Goal: Information Seeking & Learning: Check status

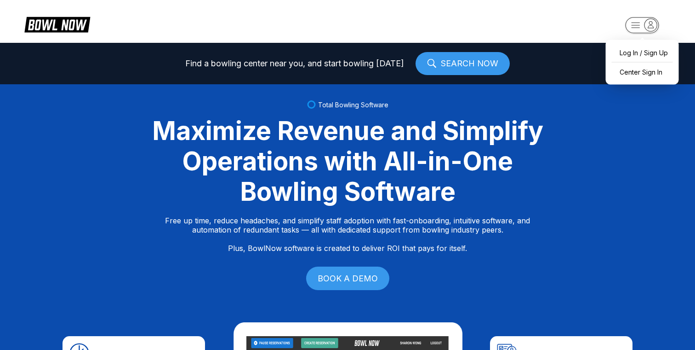
click at [638, 23] on rect "button" at bounding box center [642, 25] width 34 height 16
click at [633, 69] on div "Center Sign In" at bounding box center [643, 72] width 64 height 16
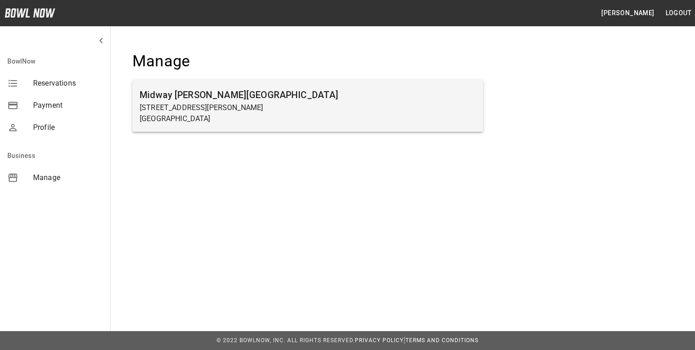
click at [247, 97] on h6 "Midway [PERSON_NAME][GEOGRAPHIC_DATA]" at bounding box center [308, 94] width 336 height 15
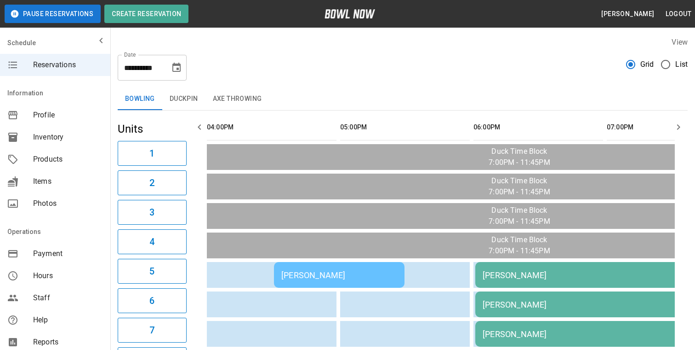
scroll to position [180, 0]
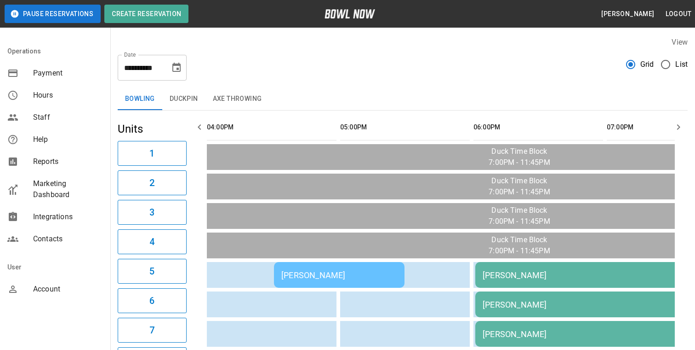
click at [64, 189] on span "Marketing Dashboard" at bounding box center [68, 189] width 70 height 22
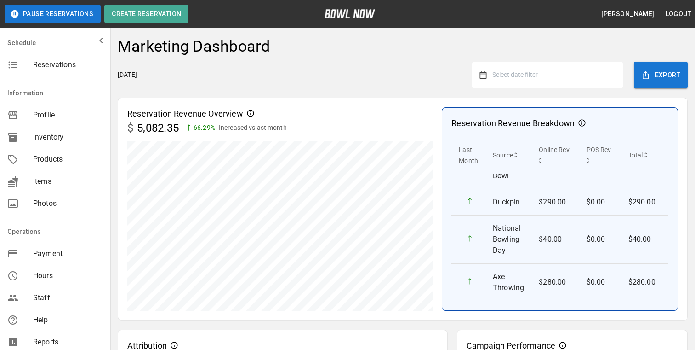
click at [490, 80] on button "Select date filter" at bounding box center [551, 75] width 129 height 17
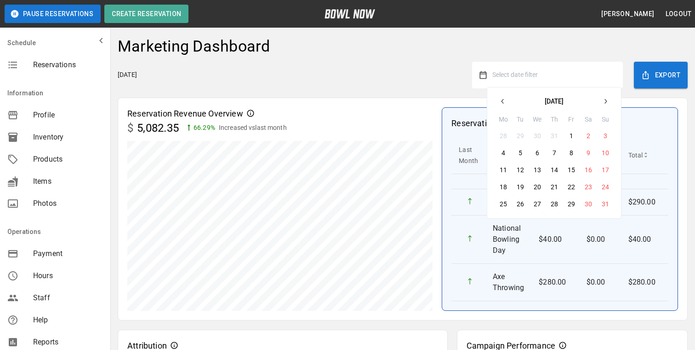
click at [502, 100] on icon "button" at bounding box center [502, 100] width 7 height 7
click at [609, 134] on button "1" at bounding box center [605, 135] width 17 height 17
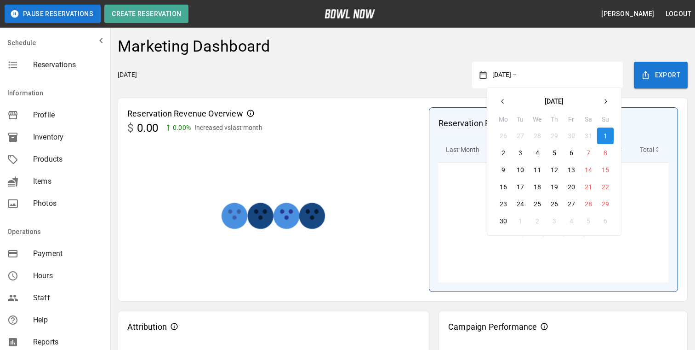
click at [607, 97] on button "button" at bounding box center [605, 101] width 17 height 17
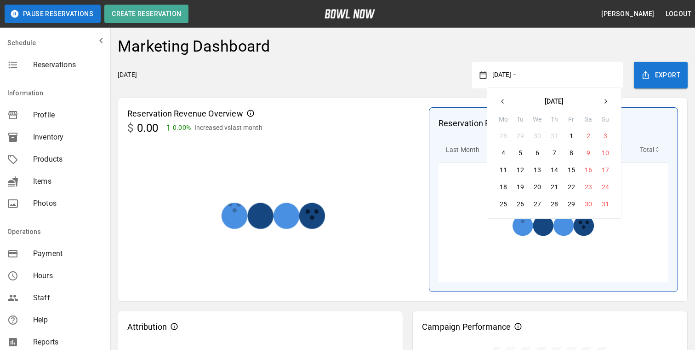
click at [607, 97] on button "button" at bounding box center [605, 101] width 17 height 17
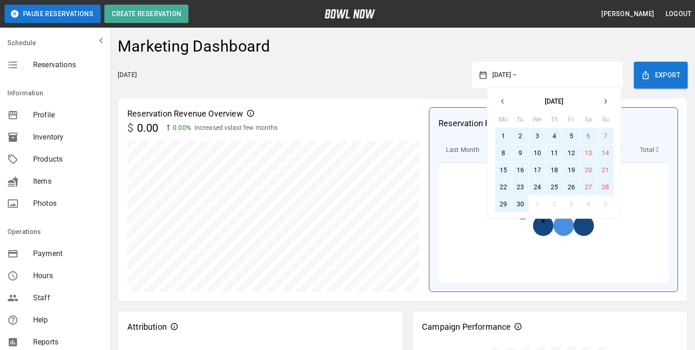
click at [522, 201] on button "30" at bounding box center [520, 203] width 17 height 17
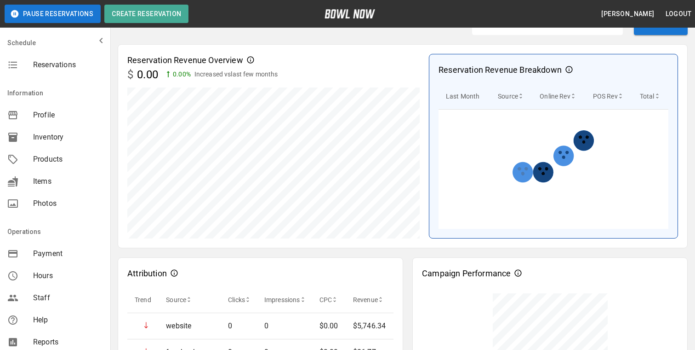
scroll to position [253, 0]
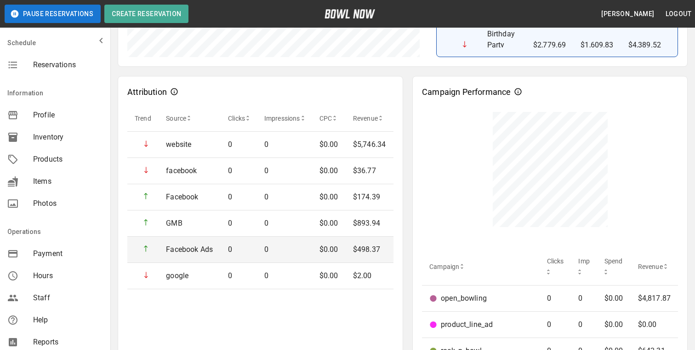
click at [361, 255] on p "$498.37" at bounding box center [369, 249] width 33 height 11
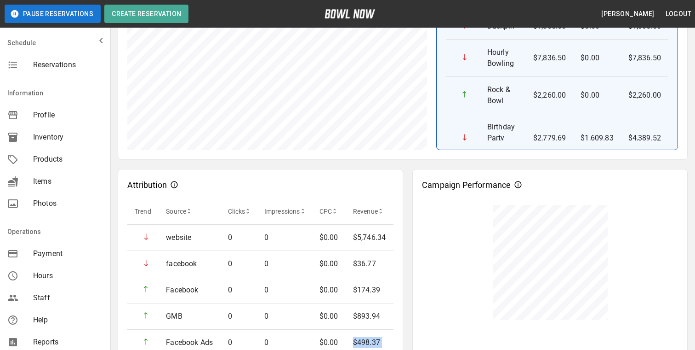
scroll to position [238, 0]
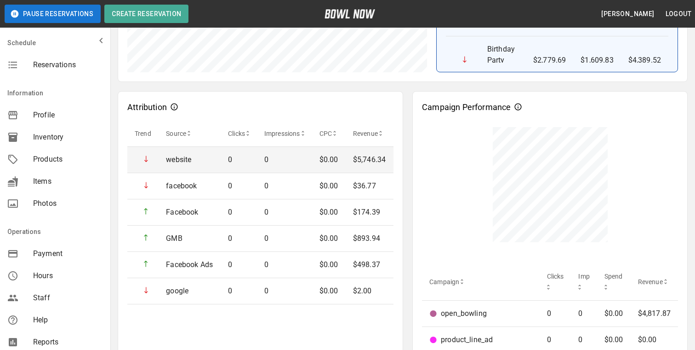
click at [368, 165] on p "$5,746.34" at bounding box center [369, 159] width 33 height 11
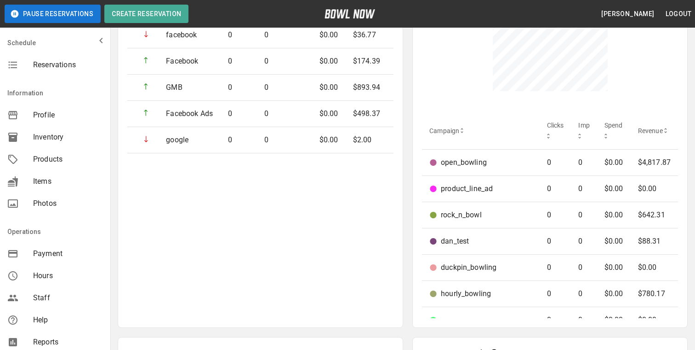
scroll to position [299, 0]
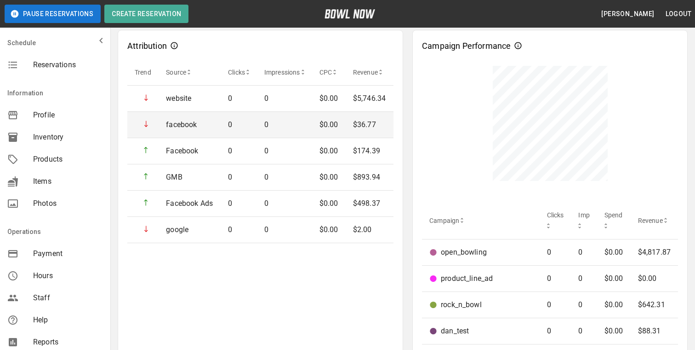
click at [370, 130] on p "$36.77" at bounding box center [369, 124] width 33 height 11
